Goal: Information Seeking & Learning: Learn about a topic

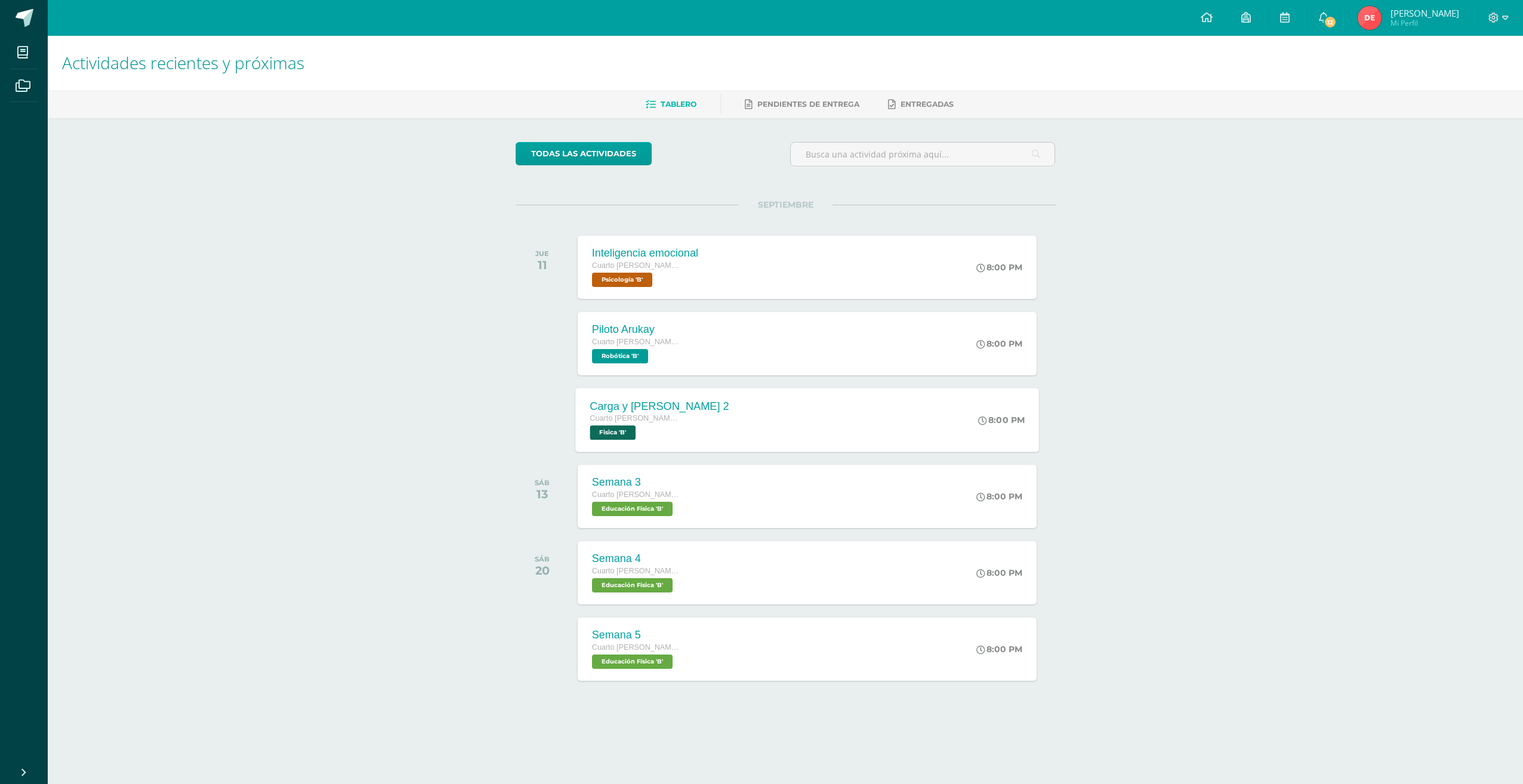
click at [736, 420] on div "Carga y [PERSON_NAME] 2 Cuarto [PERSON_NAME]. Progra Fisica 'B' 8:00 PM Carga y…" at bounding box center [807, 419] width 464 height 64
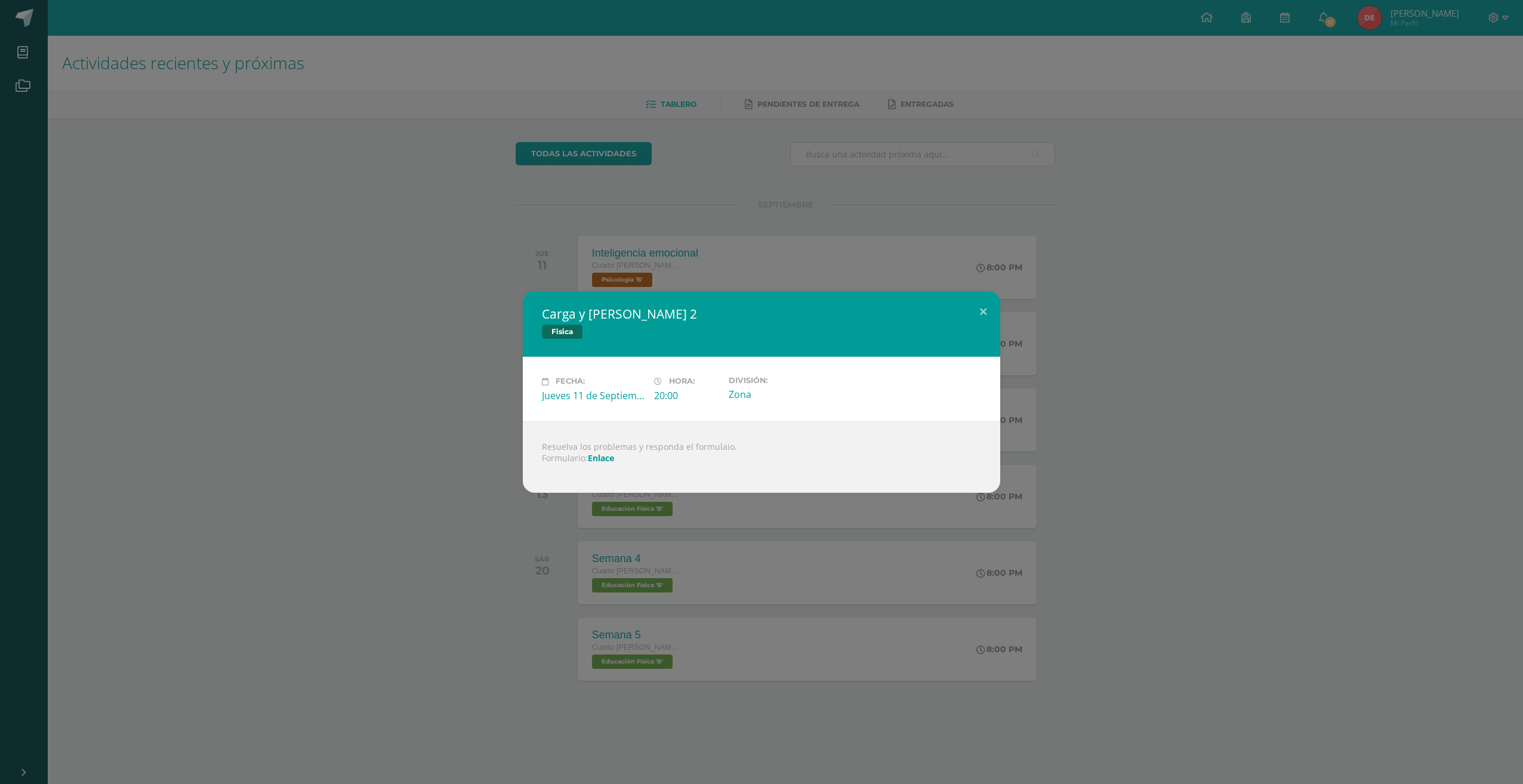
click at [603, 459] on link "Enlace" at bounding box center [601, 458] width 27 height 12
click at [983, 316] on button at bounding box center [983, 311] width 34 height 41
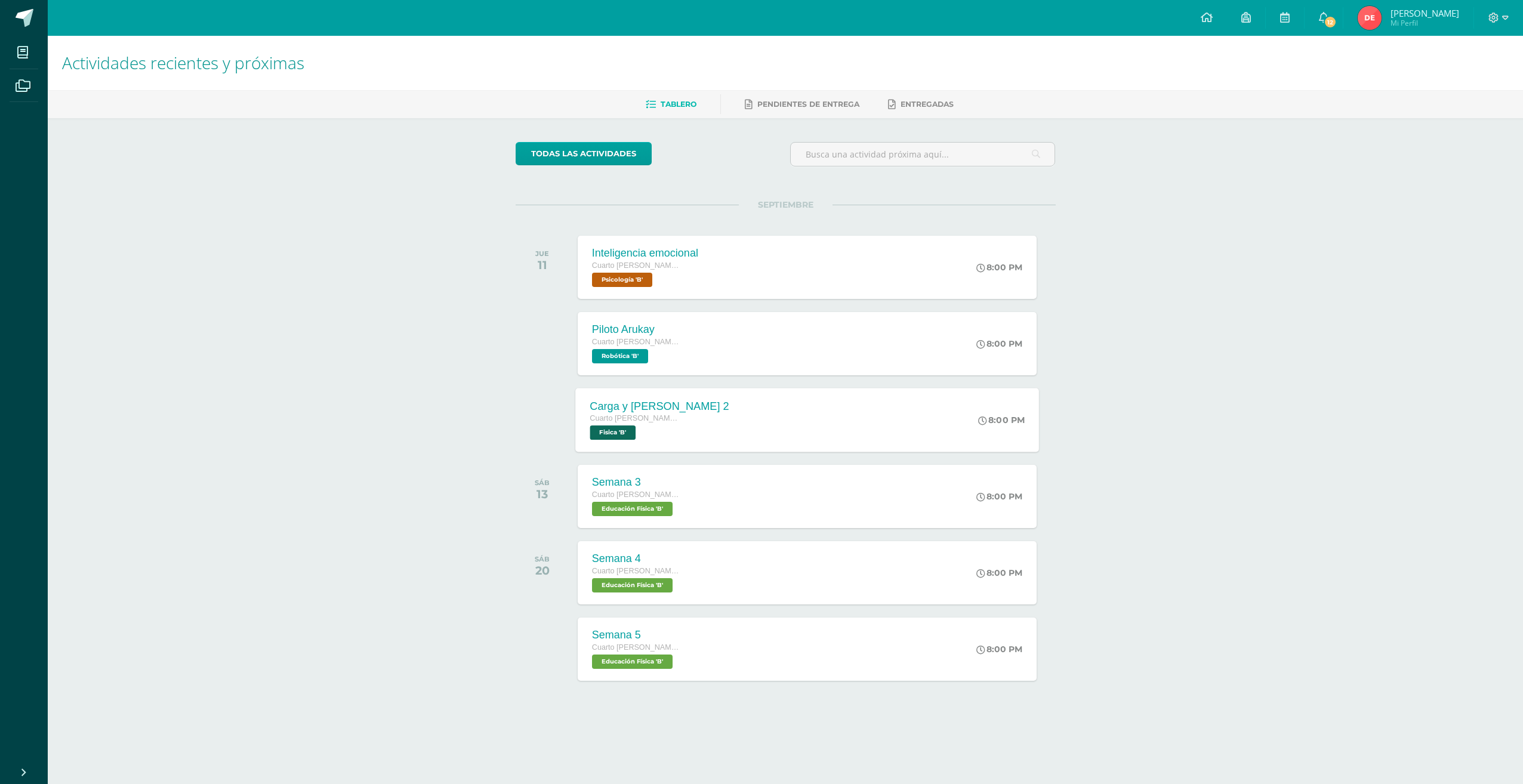
click at [891, 400] on div "Carga y [PERSON_NAME] 2 Cuarto [PERSON_NAME]. Progra Fisica 'B' 8:00 PM Carga y…" at bounding box center [807, 419] width 464 height 64
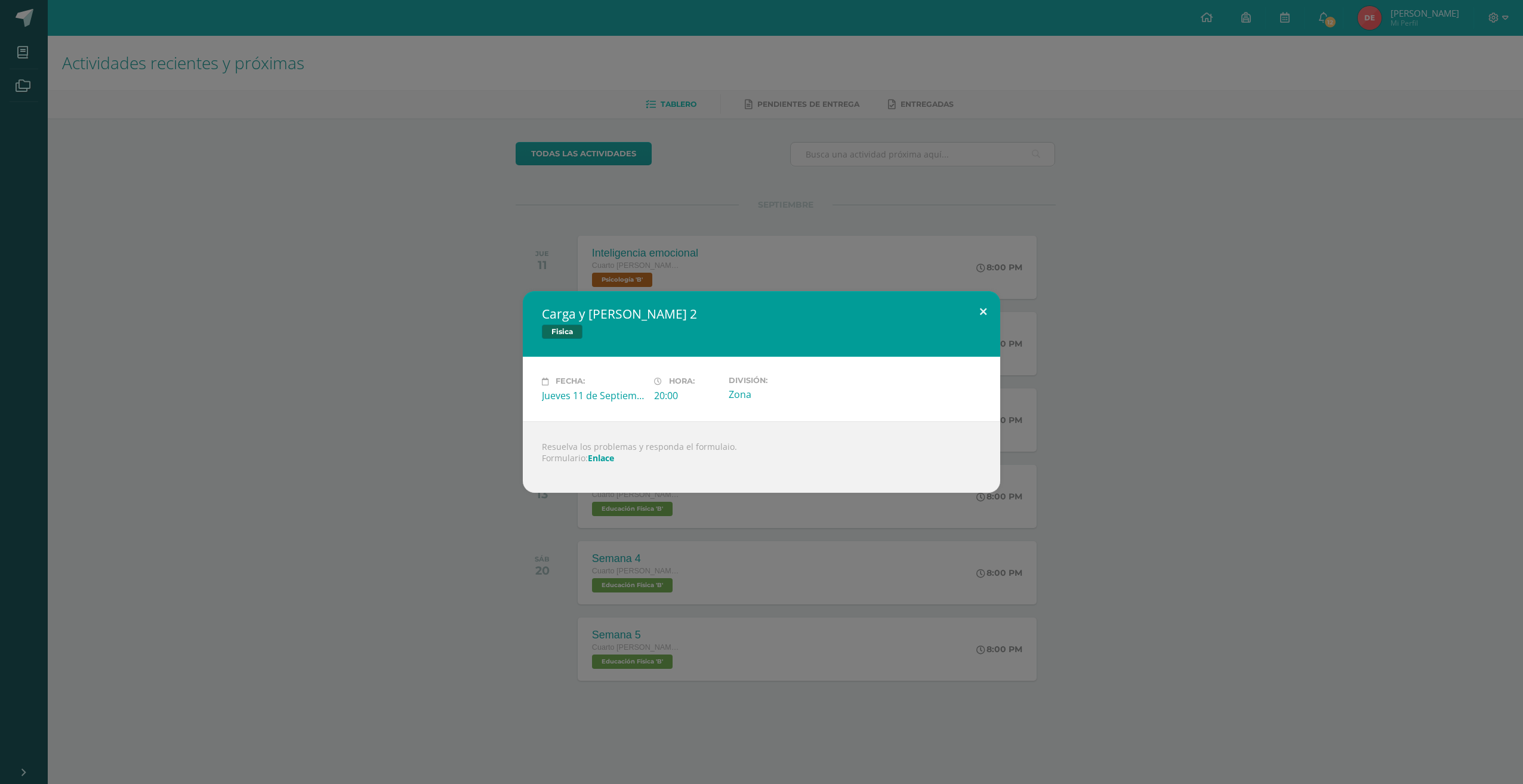
drag, startPoint x: 984, startPoint y: 311, endPoint x: 1109, endPoint y: 214, distance: 158.2
click at [984, 311] on button at bounding box center [983, 311] width 34 height 41
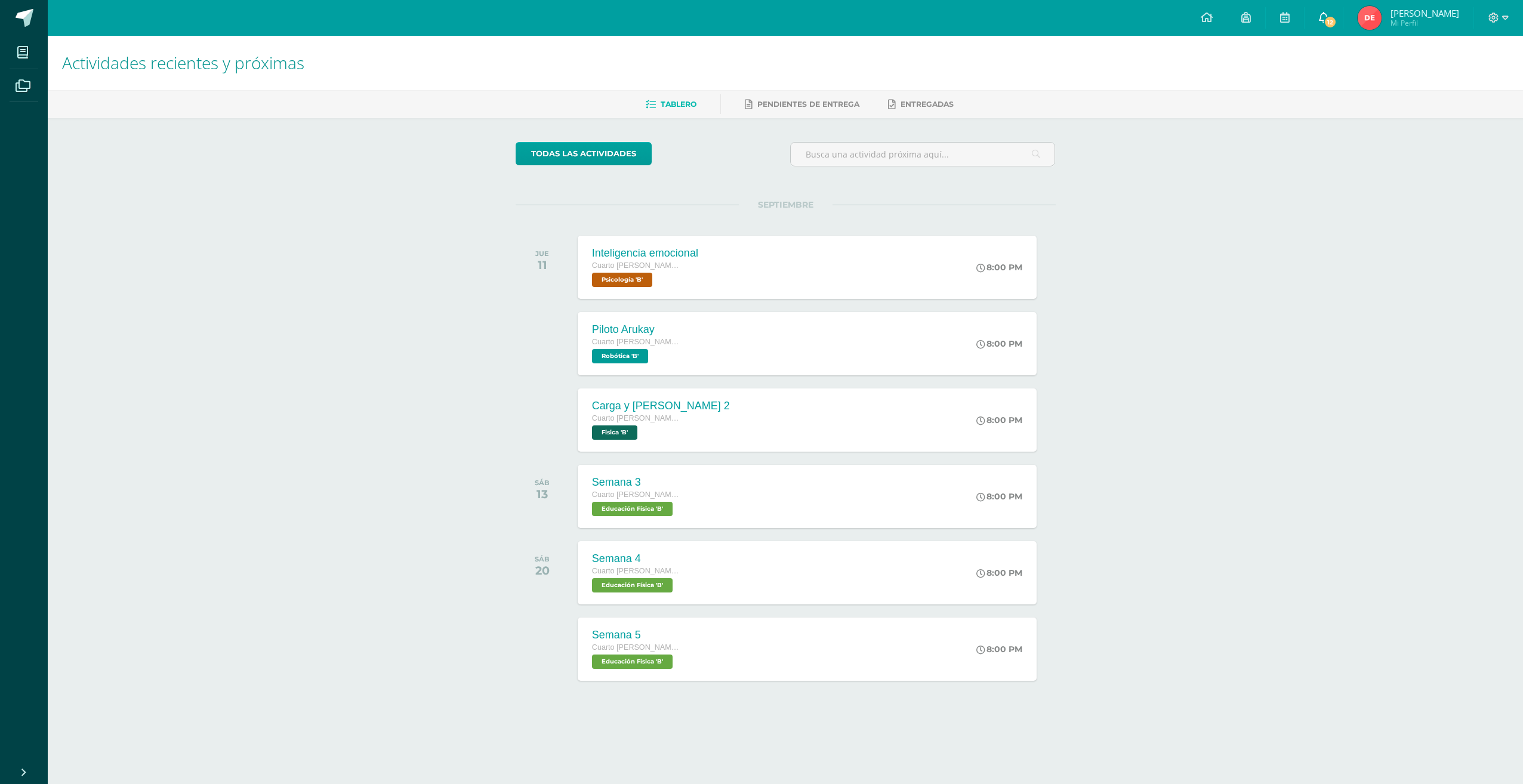
click at [1343, 17] on link "12" at bounding box center [1324, 17] width 38 height 36
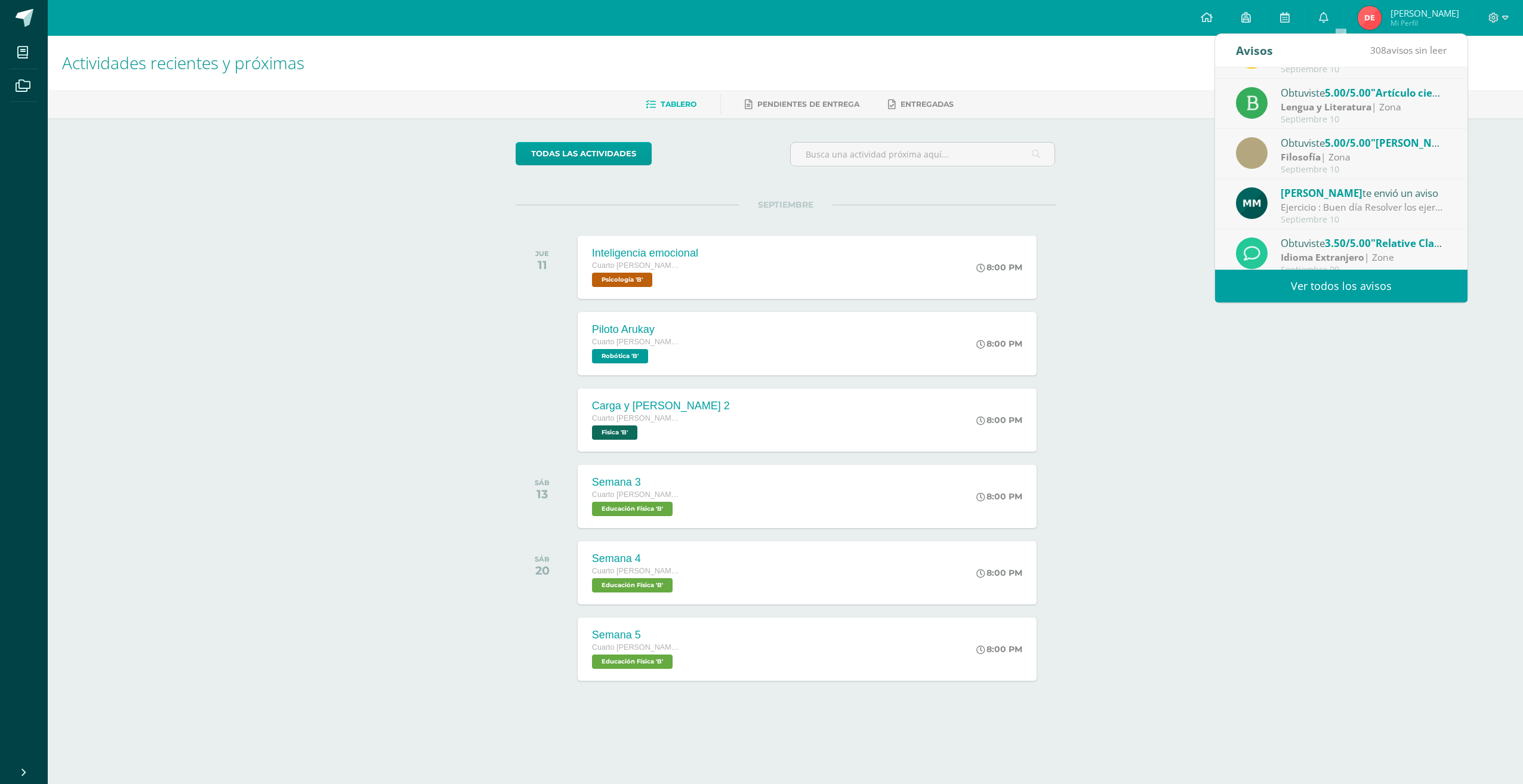
scroll to position [198, 0]
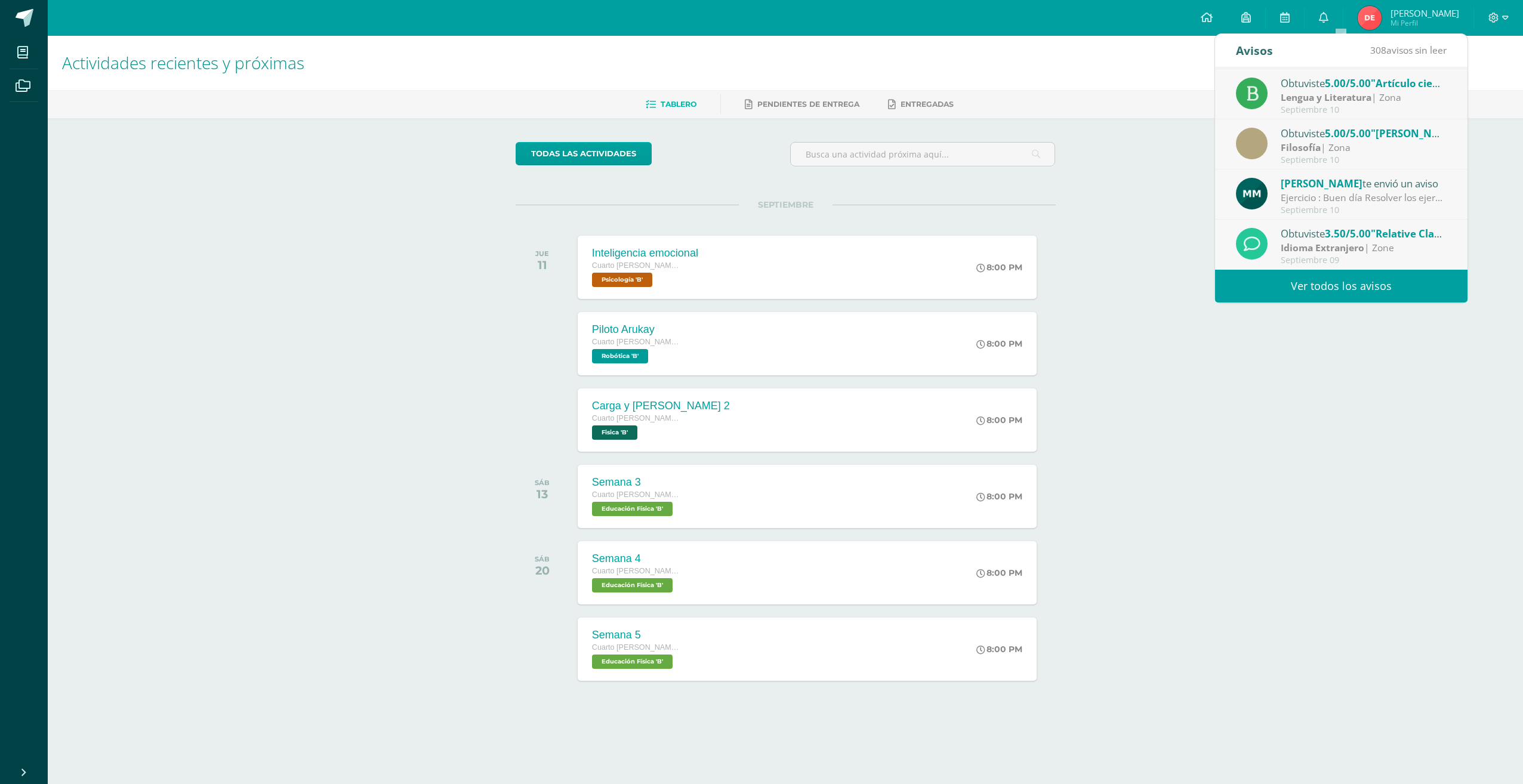
click at [1379, 186] on div "[PERSON_NAME] te envió un aviso" at bounding box center [1364, 183] width 166 height 16
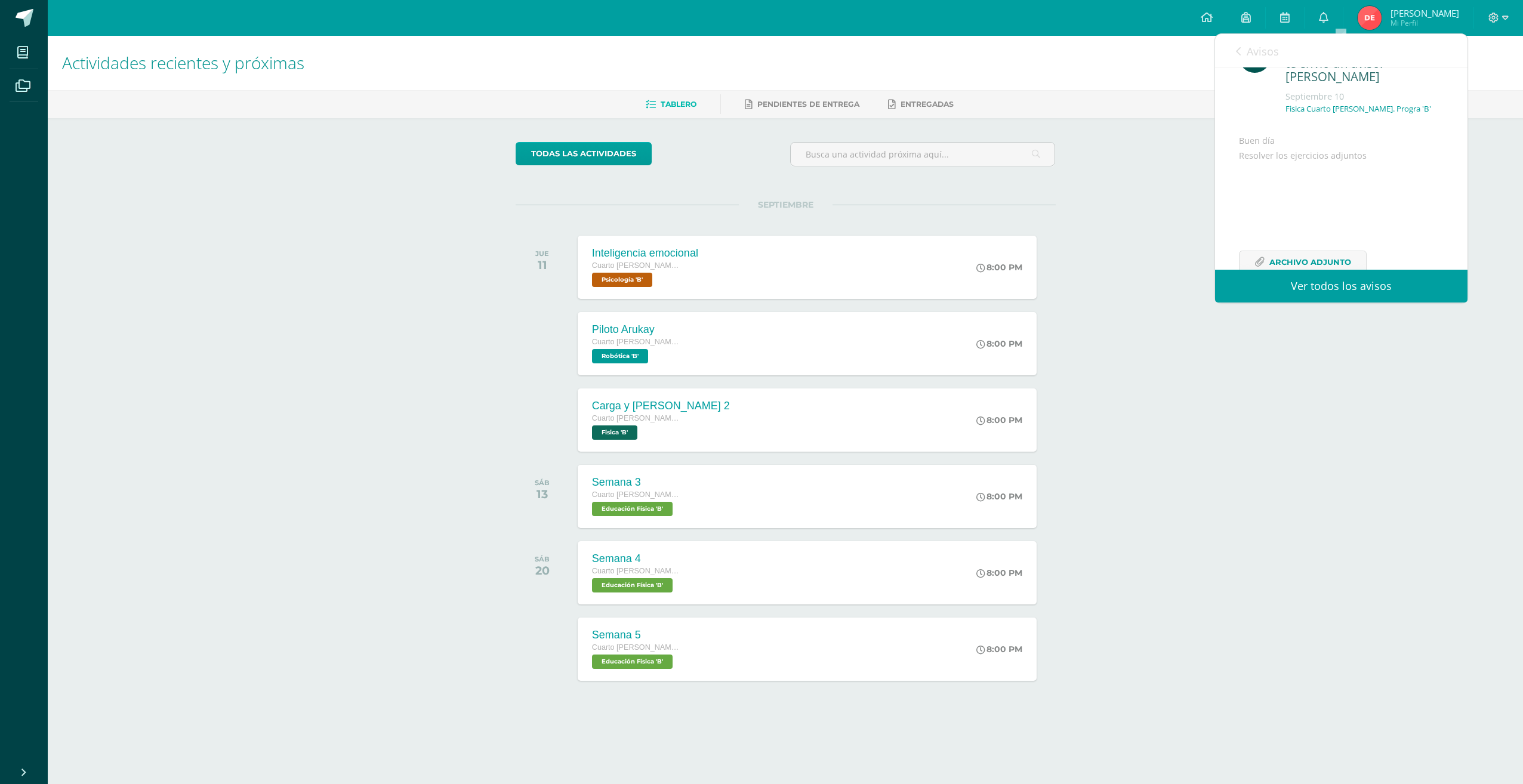
scroll to position [65, 0]
click at [1310, 250] on span "Archivo Adjunto" at bounding box center [1310, 239] width 82 height 22
